Goal: Task Accomplishment & Management: Manage account settings

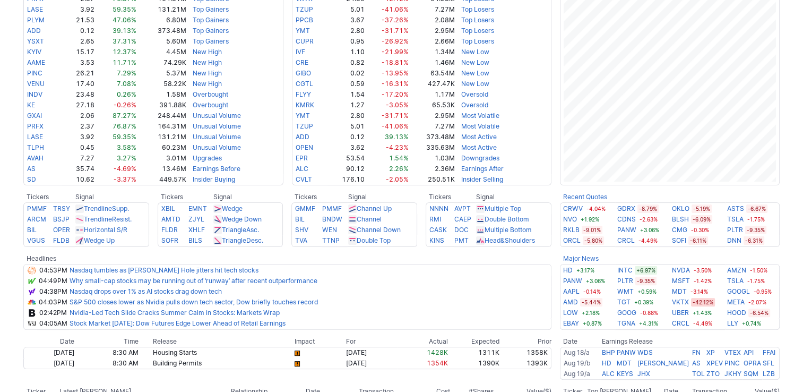
scroll to position [265, 0]
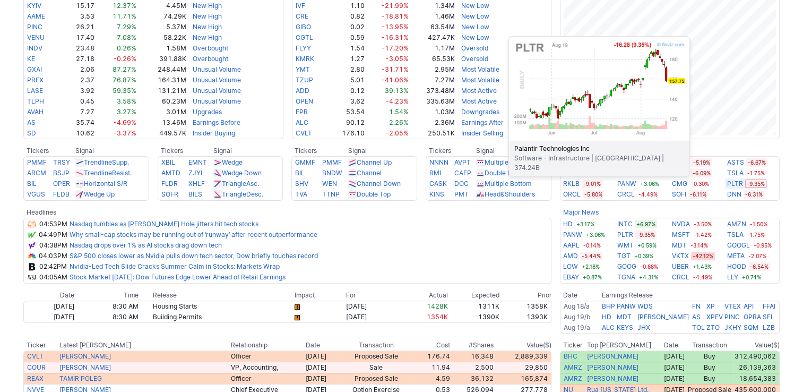
click at [736, 182] on link "PLTR" at bounding box center [735, 183] width 16 height 11
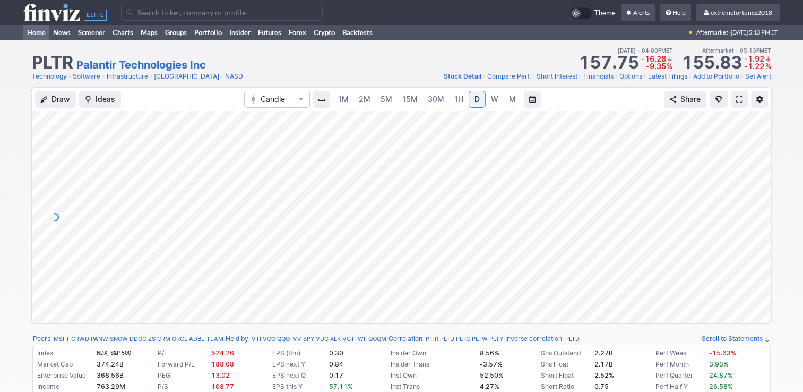
click at [38, 31] on link "Home" at bounding box center [36, 32] width 26 height 16
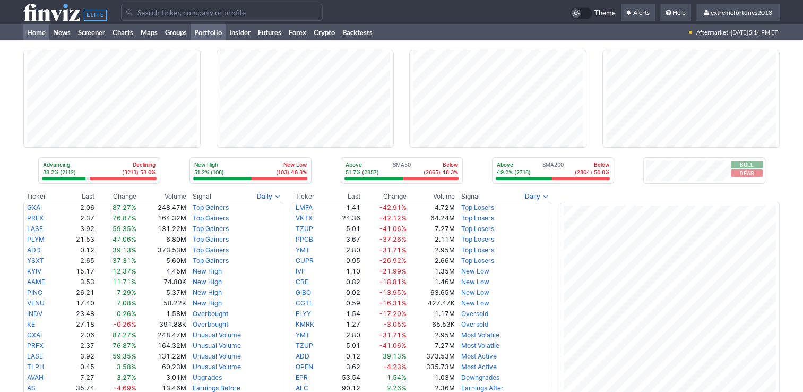
drag, startPoint x: 0, startPoint y: 0, endPoint x: 217, endPoint y: 33, distance: 219.1
click at [217, 33] on link "Portfolio" at bounding box center [208, 32] width 35 height 16
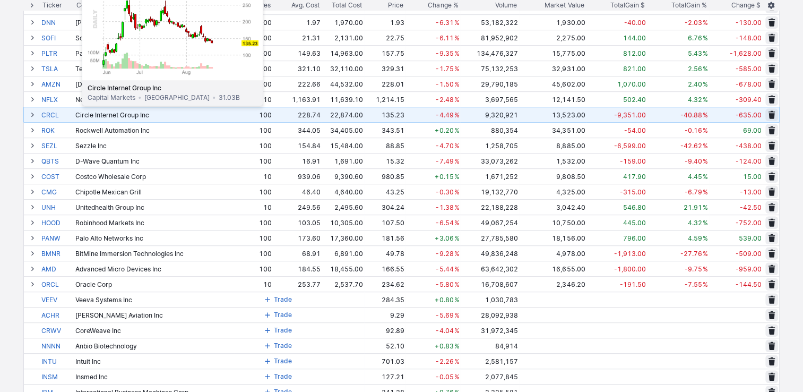
scroll to position [584, 0]
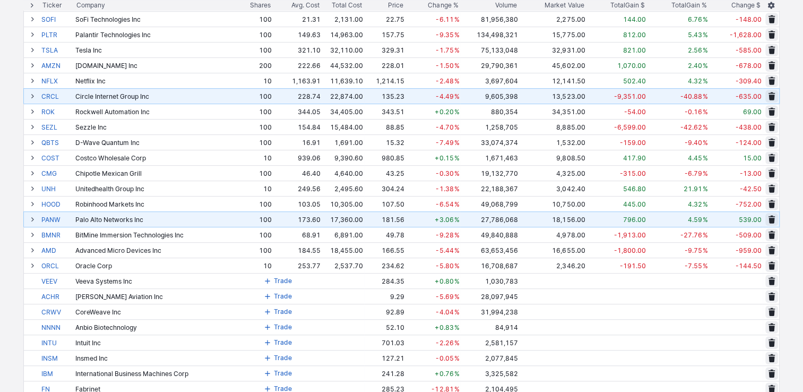
click at [32, 219] on span at bounding box center [32, 219] width 6 height 8
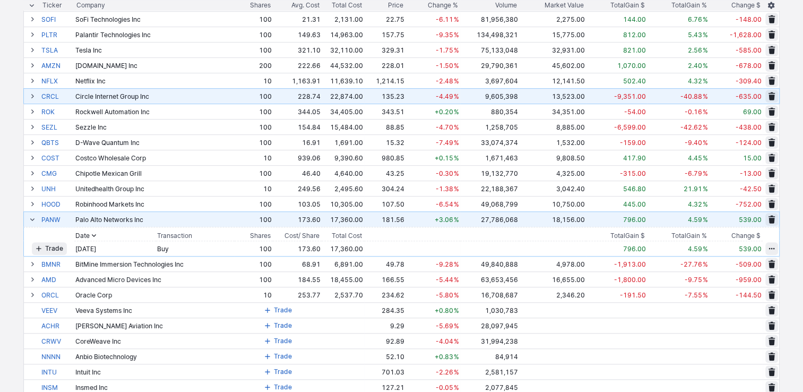
click at [32, 219] on span at bounding box center [32, 219] width 6 height 8
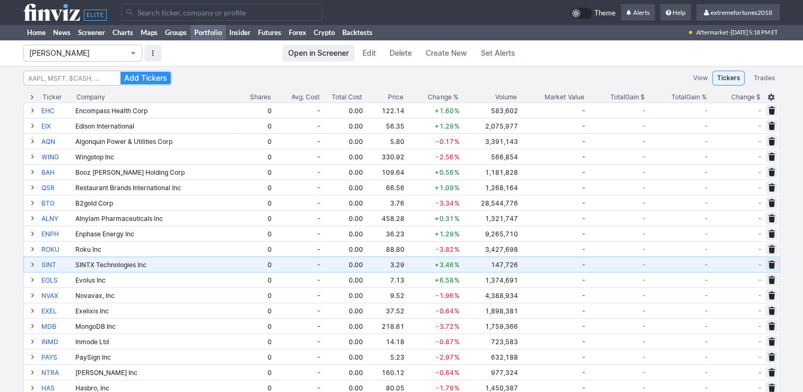
click at [90, 56] on span "[PERSON_NAME]" at bounding box center [77, 53] width 97 height 11
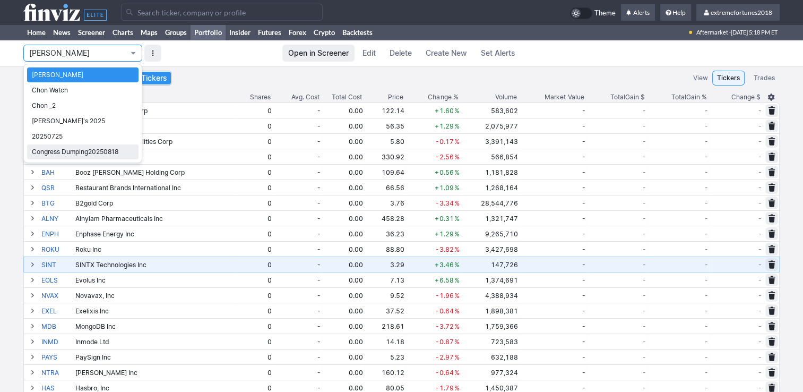
click at [63, 149] on span "Congress Dumping20250818" at bounding box center [83, 152] width 102 height 11
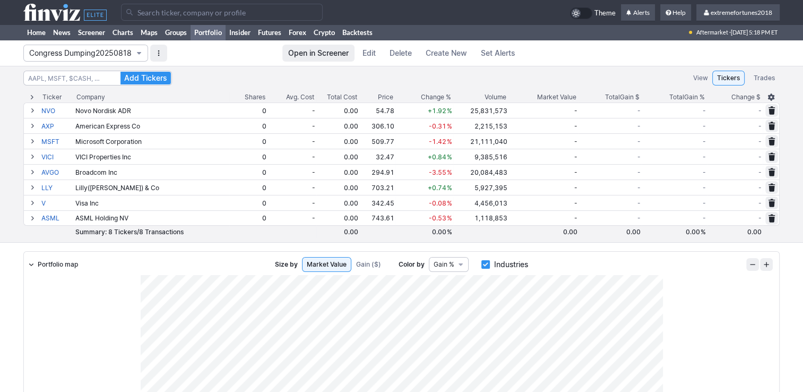
click at [102, 57] on span "Congress Dumping20250818" at bounding box center [80, 53] width 102 height 11
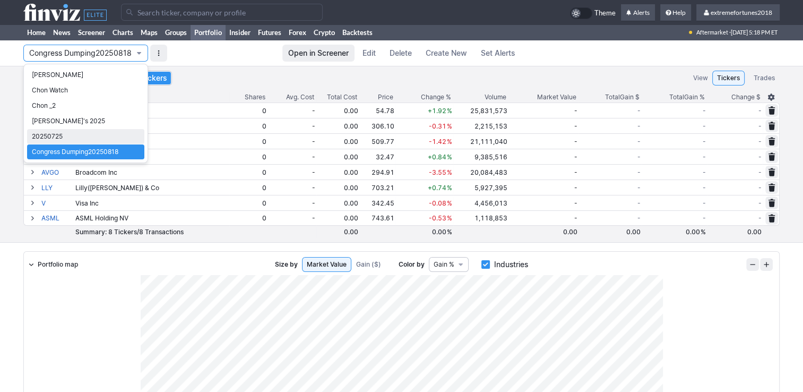
click at [67, 139] on span "20250725" at bounding box center [86, 136] width 108 height 11
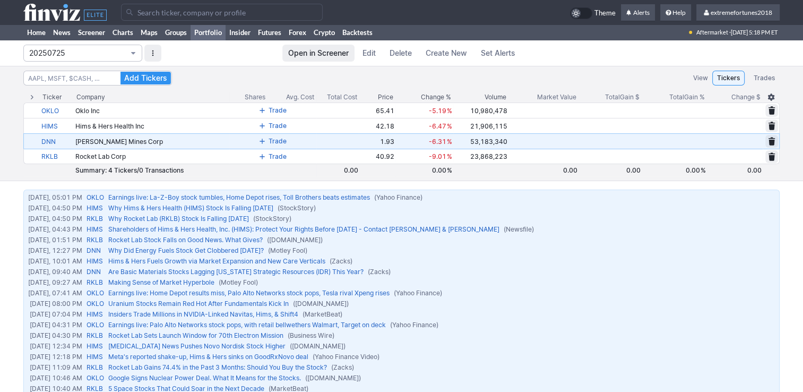
click at [116, 53] on span "20250725" at bounding box center [77, 53] width 97 height 11
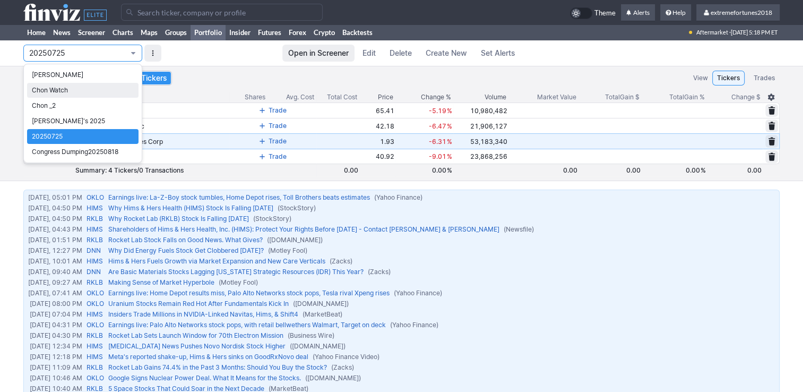
click at [84, 84] on link "Chon Watch" at bounding box center [82, 90] width 111 height 15
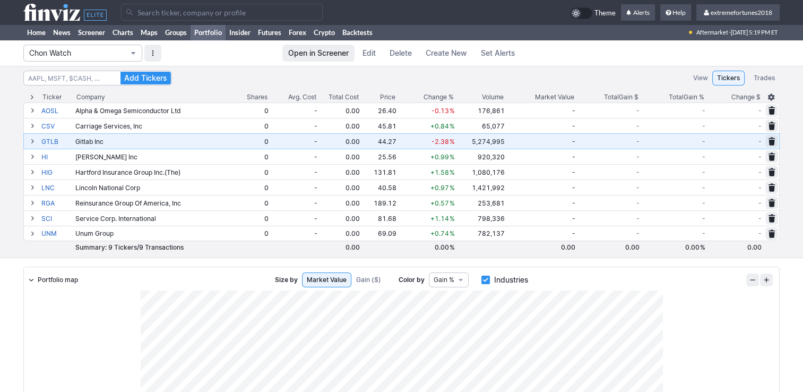
click at [98, 56] on span "Chon Watch" at bounding box center [77, 53] width 97 height 11
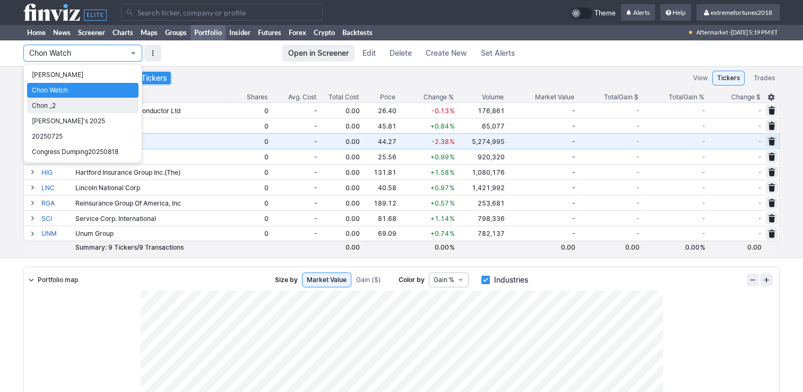
click at [71, 105] on span "Chon _2" at bounding box center [83, 105] width 102 height 11
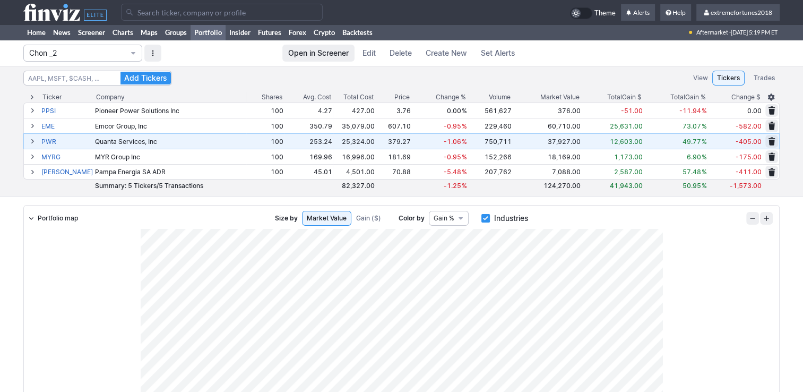
click at [91, 64] on div "Chon _2 Open in Screener Edit Delete Create New Set Alerts" at bounding box center [401, 52] width 757 height 25
click at [92, 58] on span "Chon _2" at bounding box center [77, 53] width 97 height 11
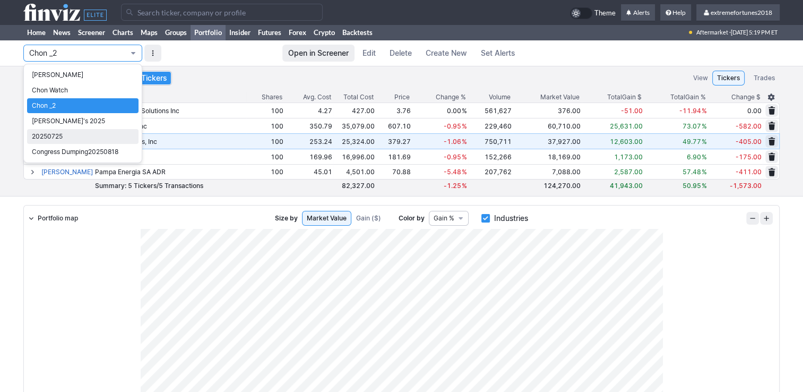
click at [53, 136] on span "20250725" at bounding box center [83, 136] width 102 height 11
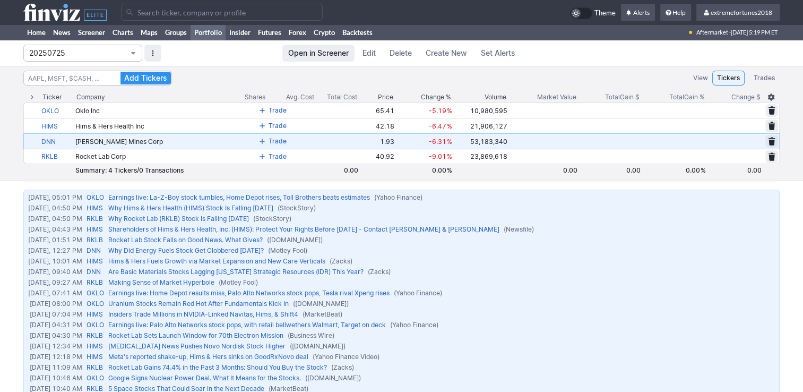
click at [89, 58] on button "20250725" at bounding box center [82, 53] width 119 height 17
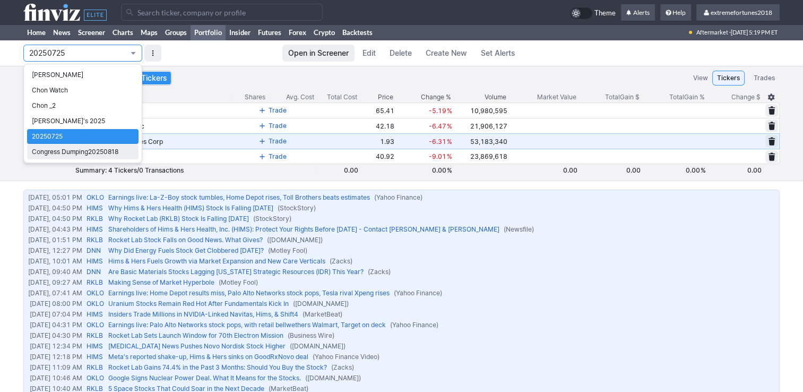
click at [83, 150] on span "Congress Dumping20250818" at bounding box center [83, 152] width 102 height 11
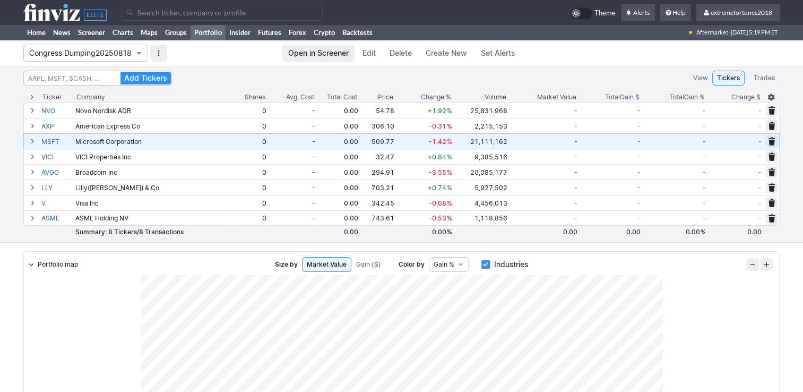
click at [105, 57] on span "Congress Dumping20250818" at bounding box center [80, 53] width 102 height 11
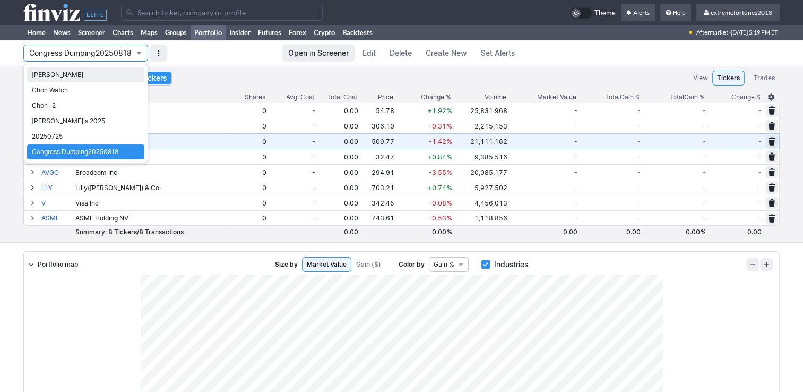
click at [78, 76] on span "[PERSON_NAME]" at bounding box center [86, 75] width 108 height 11
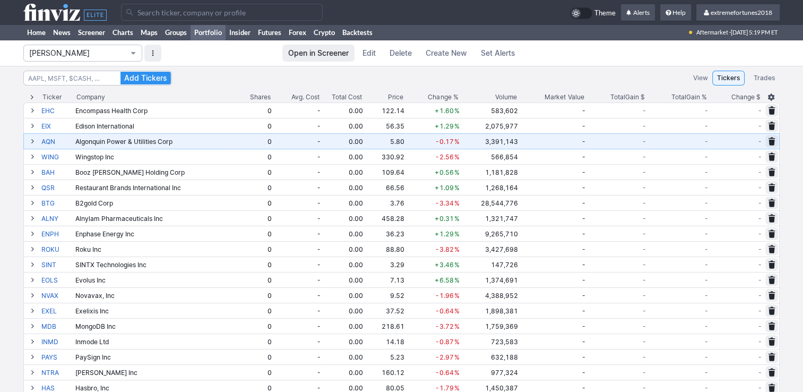
click at [106, 54] on span "[PERSON_NAME]" at bounding box center [77, 53] width 97 height 11
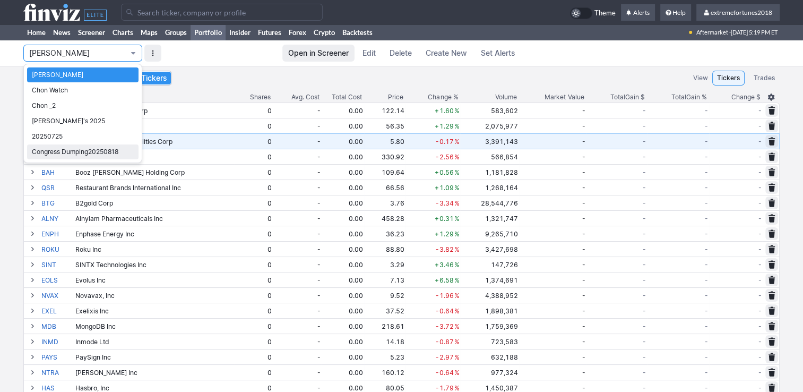
click at [100, 148] on span "Congress Dumping20250818" at bounding box center [83, 152] width 102 height 11
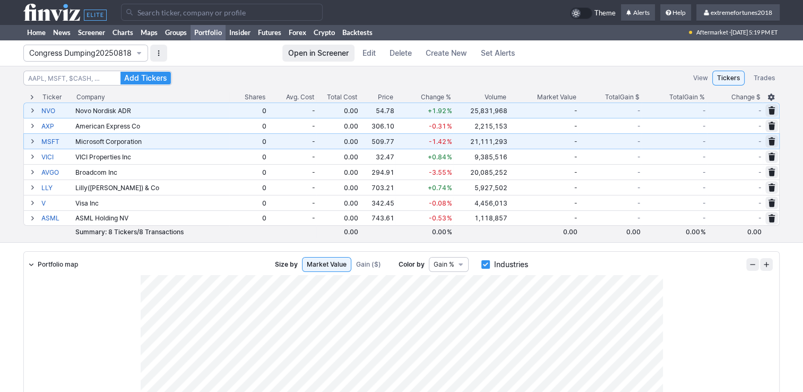
click at [32, 110] on span at bounding box center [32, 110] width 6 height 8
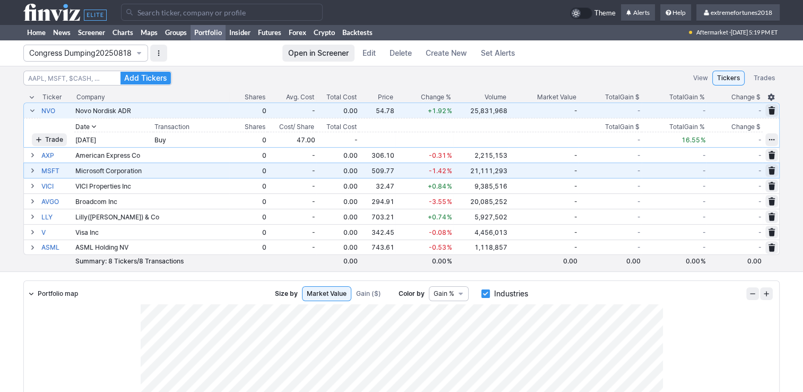
click at [32, 109] on span at bounding box center [32, 110] width 6 height 8
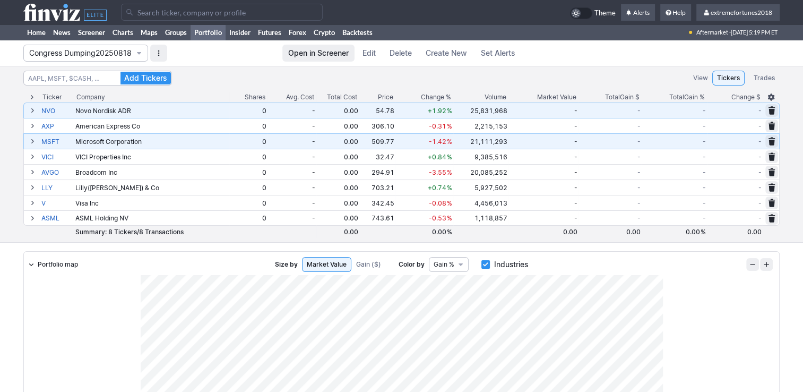
click at [32, 109] on span at bounding box center [32, 110] width 6 height 8
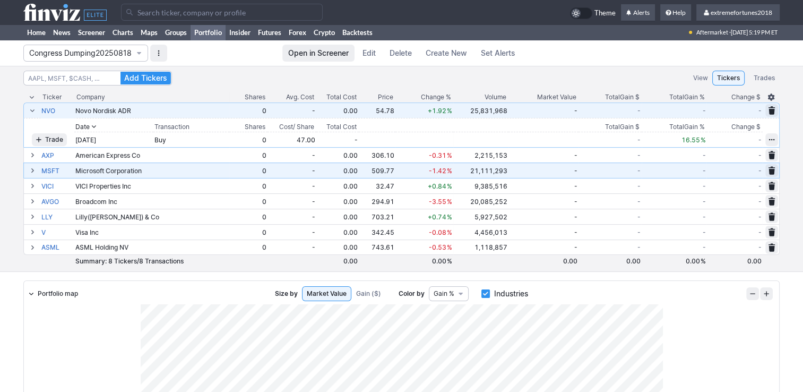
click at [32, 109] on span at bounding box center [32, 110] width 6 height 8
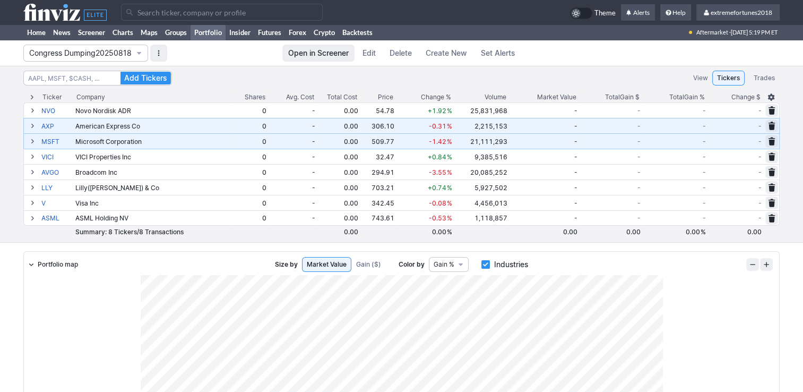
click at [30, 124] on span at bounding box center [32, 126] width 6 height 8
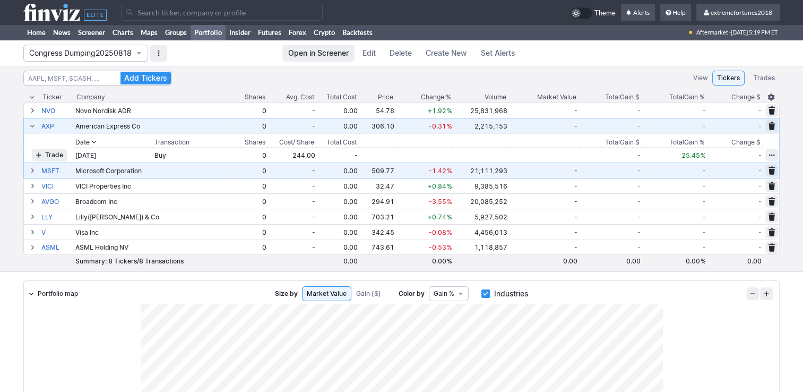
click at [30, 124] on span at bounding box center [32, 126] width 6 height 8
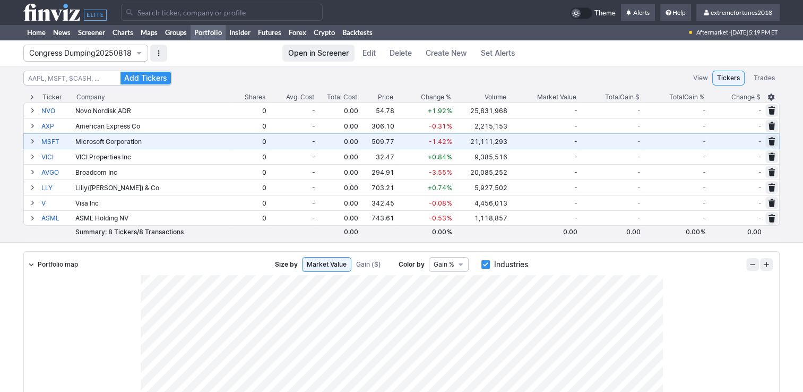
click at [32, 140] on span at bounding box center [32, 141] width 6 height 8
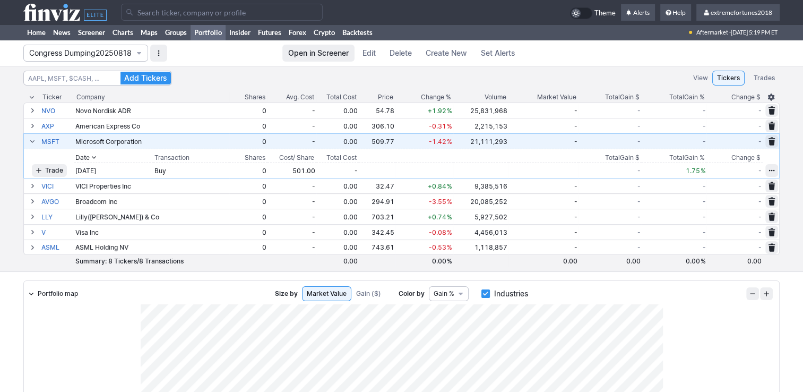
click at [32, 140] on span at bounding box center [32, 141] width 6 height 8
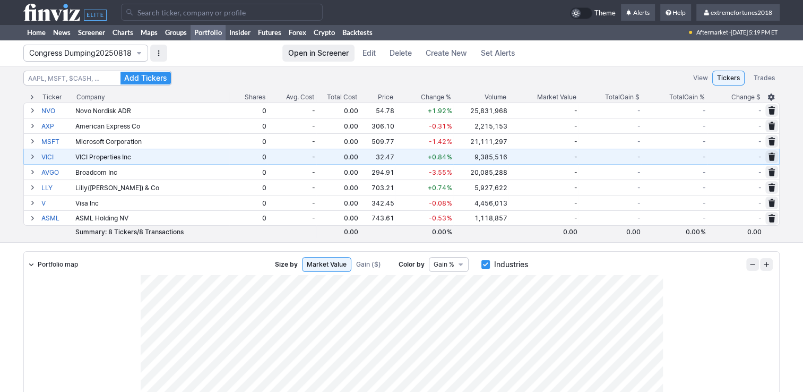
click at [32, 155] on span at bounding box center [32, 156] width 6 height 8
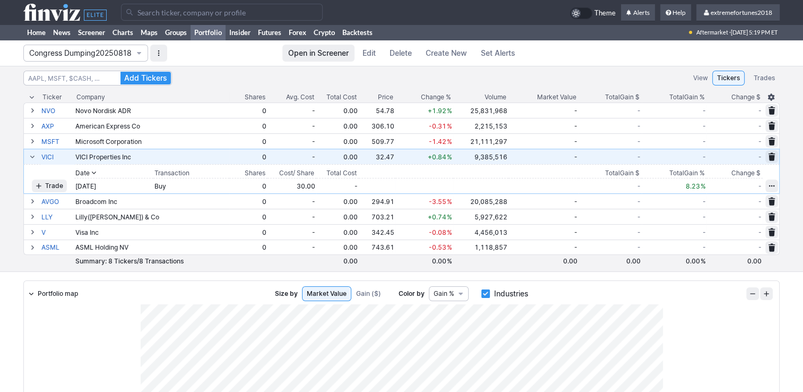
click at [32, 155] on span at bounding box center [32, 156] width 6 height 8
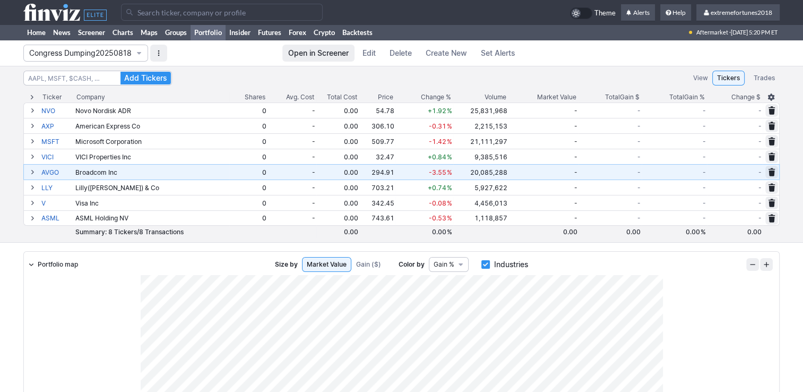
click at [33, 171] on span at bounding box center [32, 172] width 6 height 8
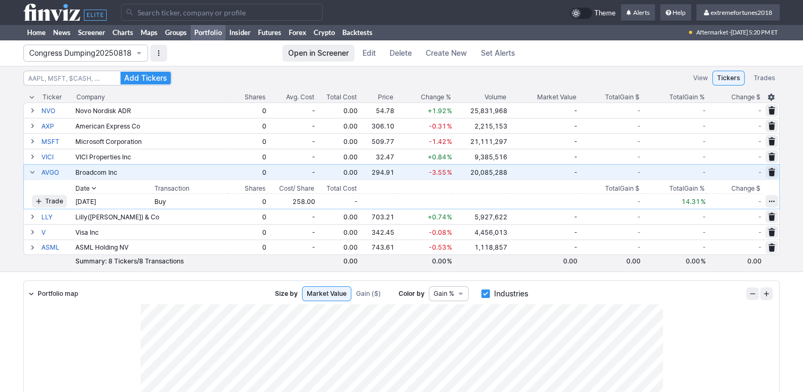
click at [36, 172] on button at bounding box center [32, 172] width 13 height 13
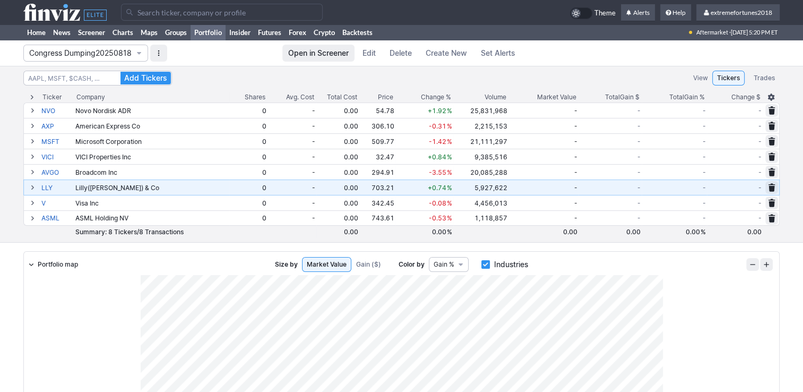
click at [32, 188] on span at bounding box center [32, 187] width 6 height 8
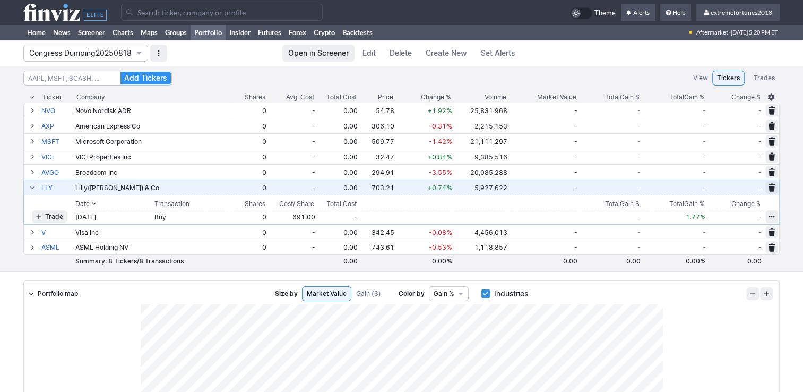
click at [30, 185] on span at bounding box center [32, 187] width 6 height 8
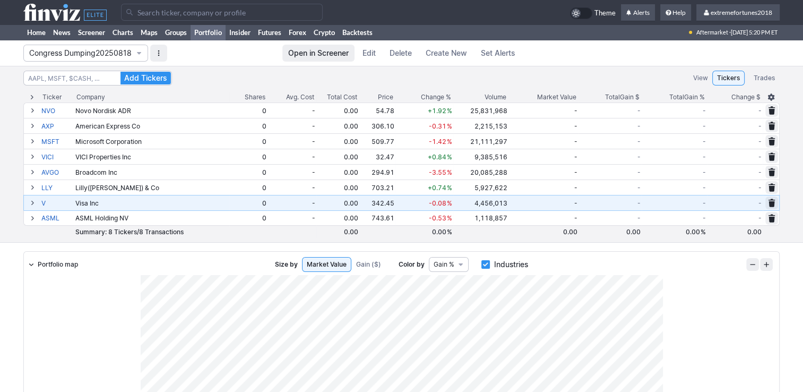
click at [32, 203] on span at bounding box center [32, 203] width 6 height 8
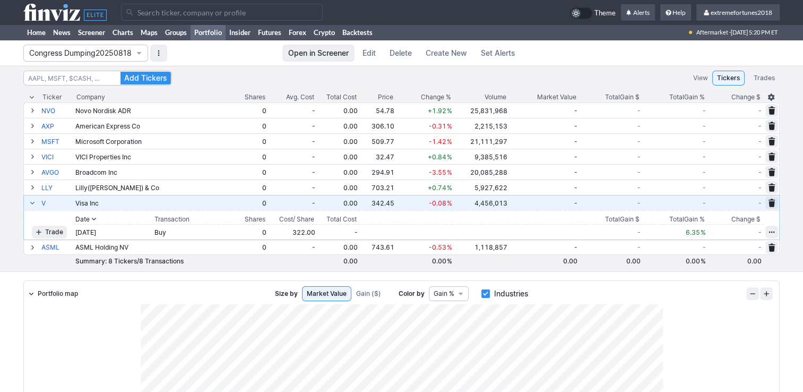
click at [32, 202] on span at bounding box center [32, 203] width 6 height 8
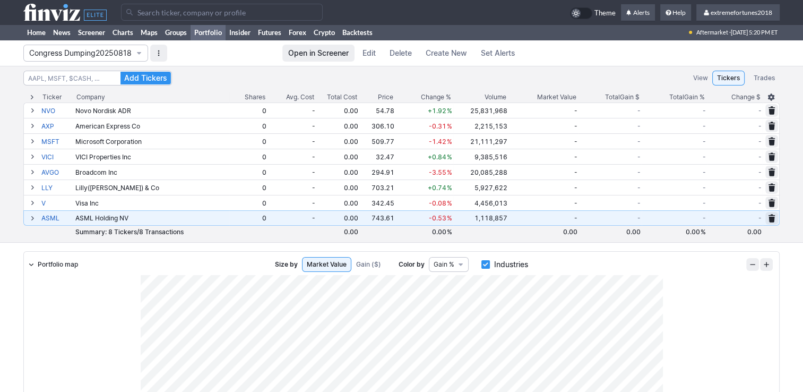
click at [32, 214] on span at bounding box center [32, 218] width 6 height 8
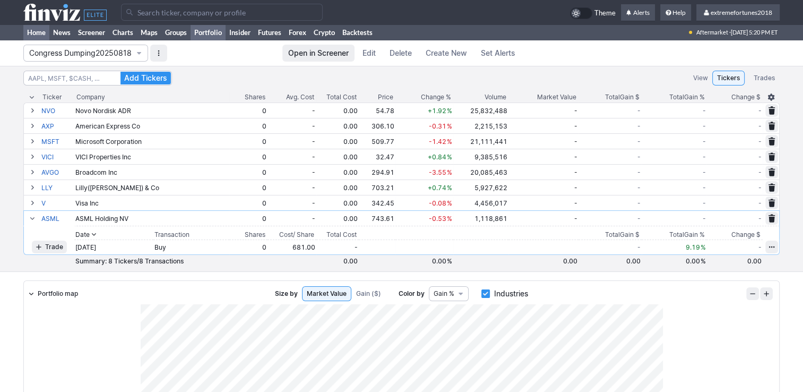
click at [40, 29] on link "Home" at bounding box center [36, 32] width 26 height 16
